Goal: Book appointment/travel/reservation

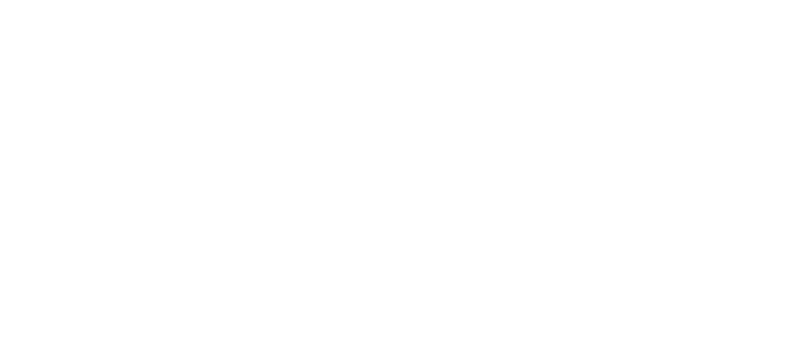
select select "es"
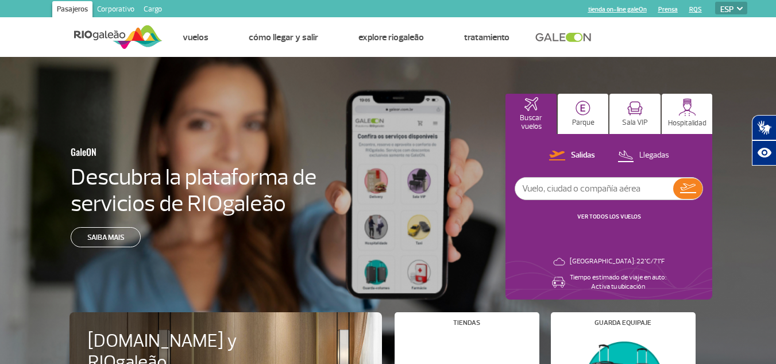
click at [618, 184] on input "text" at bounding box center [595, 189] width 158 height 22
type input "[GEOGRAPHIC_DATA]"
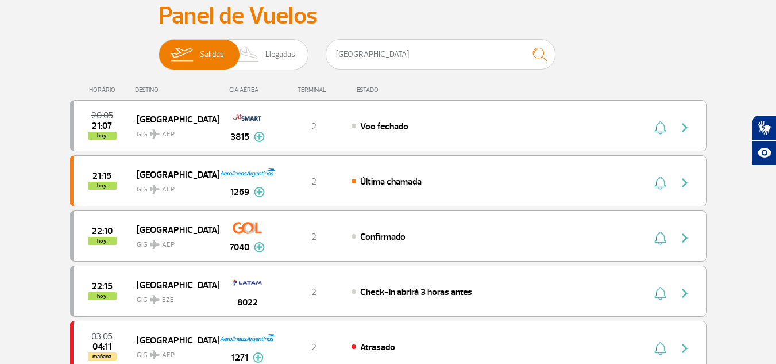
scroll to position [92, 0]
